Goal: Task Accomplishment & Management: Manage account settings

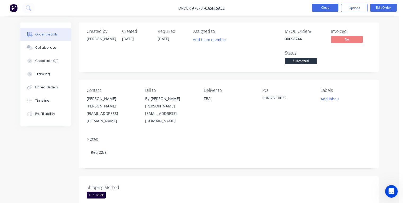
click at [323, 8] on button "Close" at bounding box center [325, 8] width 26 height 8
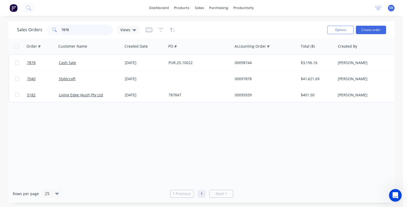
click at [73, 29] on input "7878" at bounding box center [87, 30] width 52 height 11
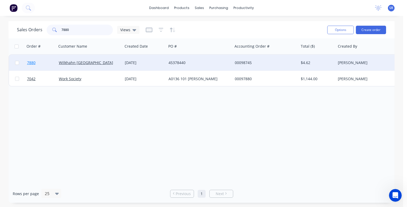
type input "7880"
click at [35, 62] on span "7880" at bounding box center [31, 62] width 8 height 5
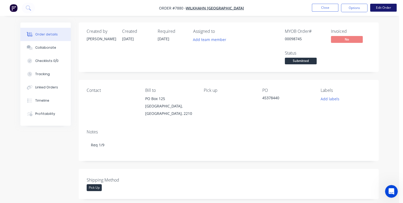
click at [382, 8] on button "Edit Order" at bounding box center [383, 8] width 26 height 8
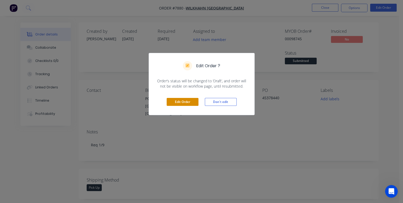
click at [182, 102] on button "Edit Order" at bounding box center [183, 102] width 32 height 8
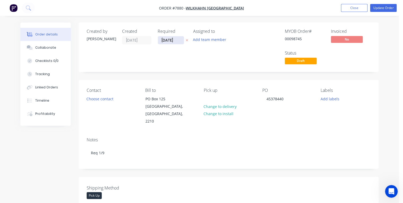
drag, startPoint x: 182, startPoint y: 40, endPoint x: 160, endPoint y: 43, distance: 21.9
click at [160, 43] on input "[DATE]" at bounding box center [171, 40] width 26 height 8
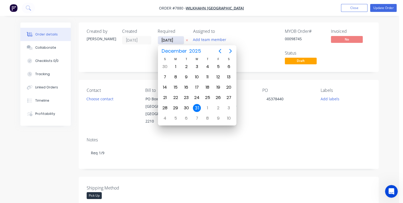
type input "[DATE]"
click at [176, 66] on div "1" at bounding box center [176, 67] width 8 height 8
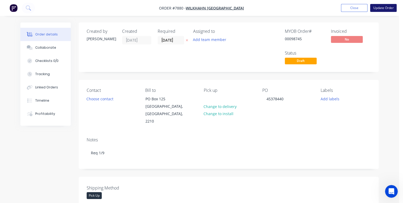
click at [380, 10] on button "Update Order" at bounding box center [383, 8] width 26 height 8
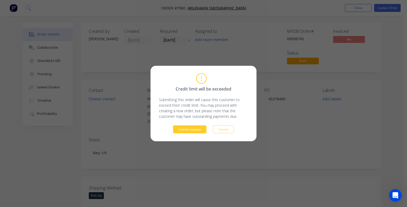
click at [199, 128] on button "Submit anyway" at bounding box center [189, 129] width 33 height 8
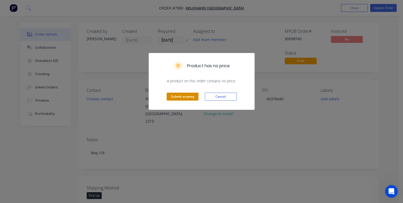
click at [193, 97] on button "Submit anyway" at bounding box center [183, 97] width 32 height 8
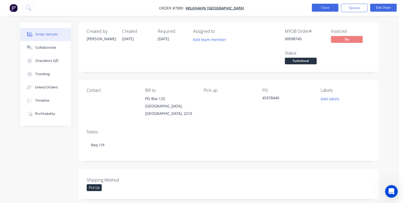
click at [323, 9] on button "Close" at bounding box center [325, 8] width 26 height 8
